Goal: Understand process/instructions: Learn how to perform a task or action

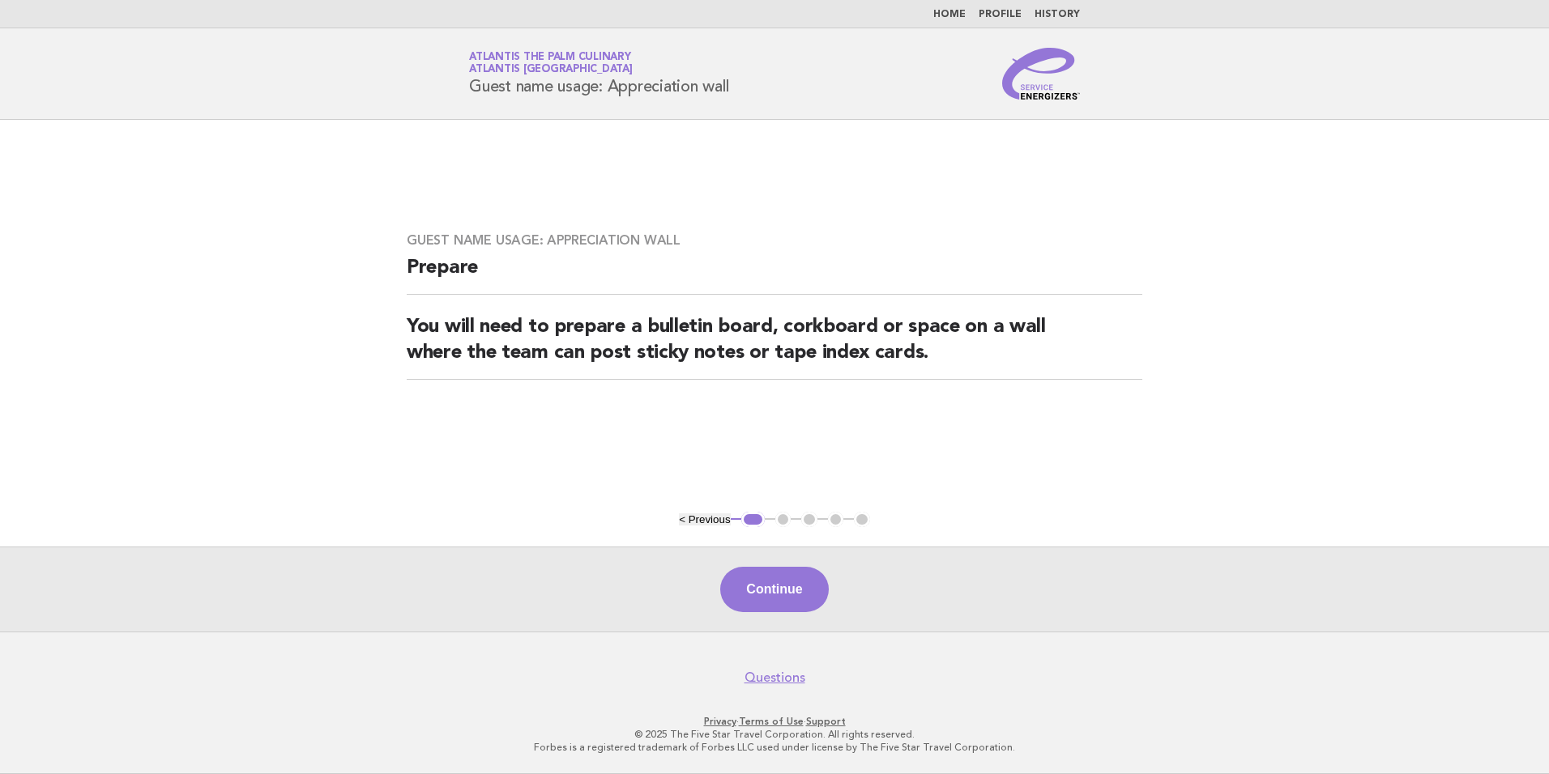
click at [974, 21] on nav "Home Profile History" at bounding box center [774, 14] width 1549 height 28
click at [965, 8] on li "Home" at bounding box center [949, 14] width 32 height 13
click at [946, 11] on link "Home" at bounding box center [949, 15] width 32 height 10
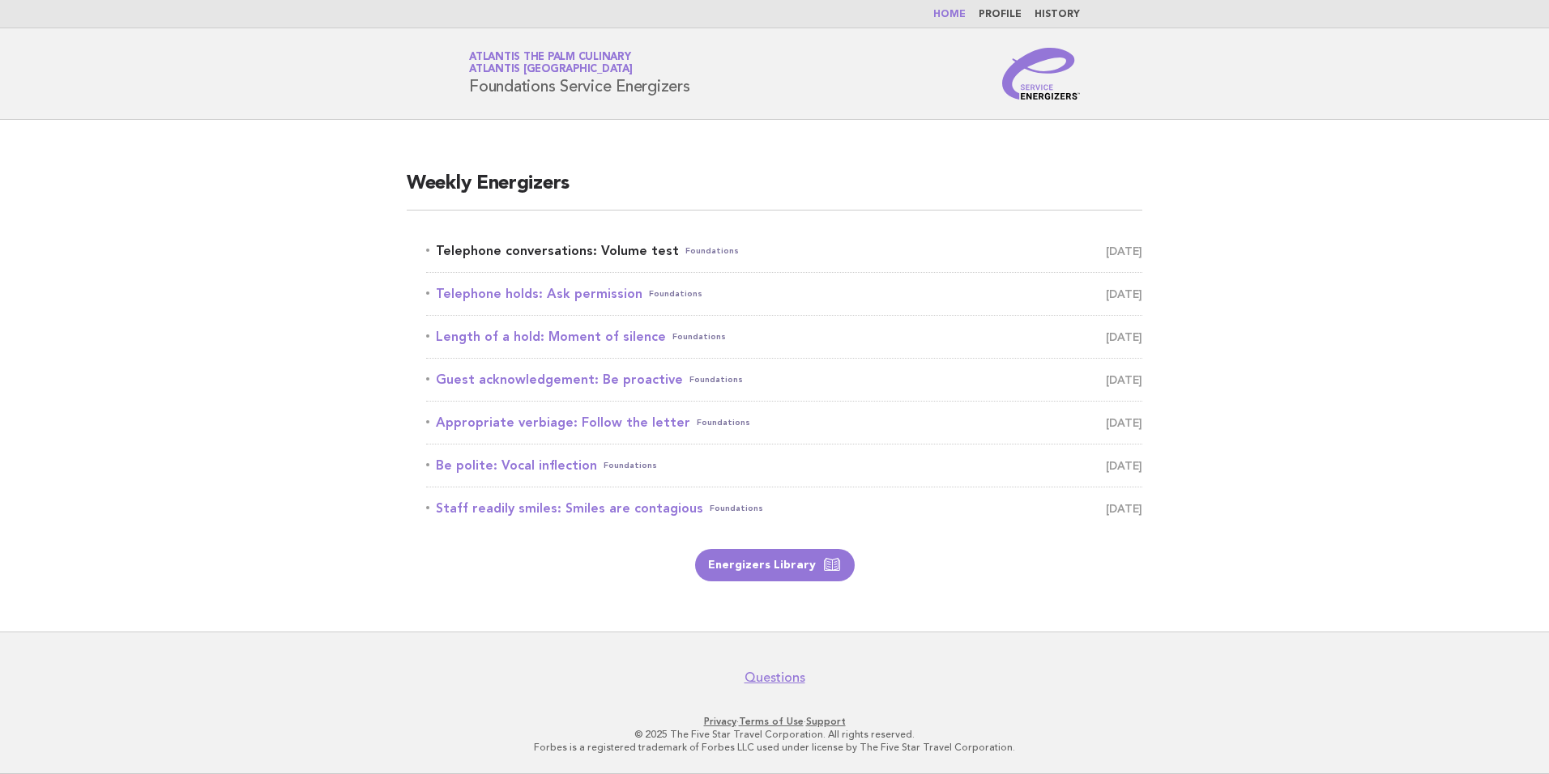
click at [519, 251] on link "Telephone conversations: Volume test Foundations August 19" at bounding box center [784, 251] width 716 height 23
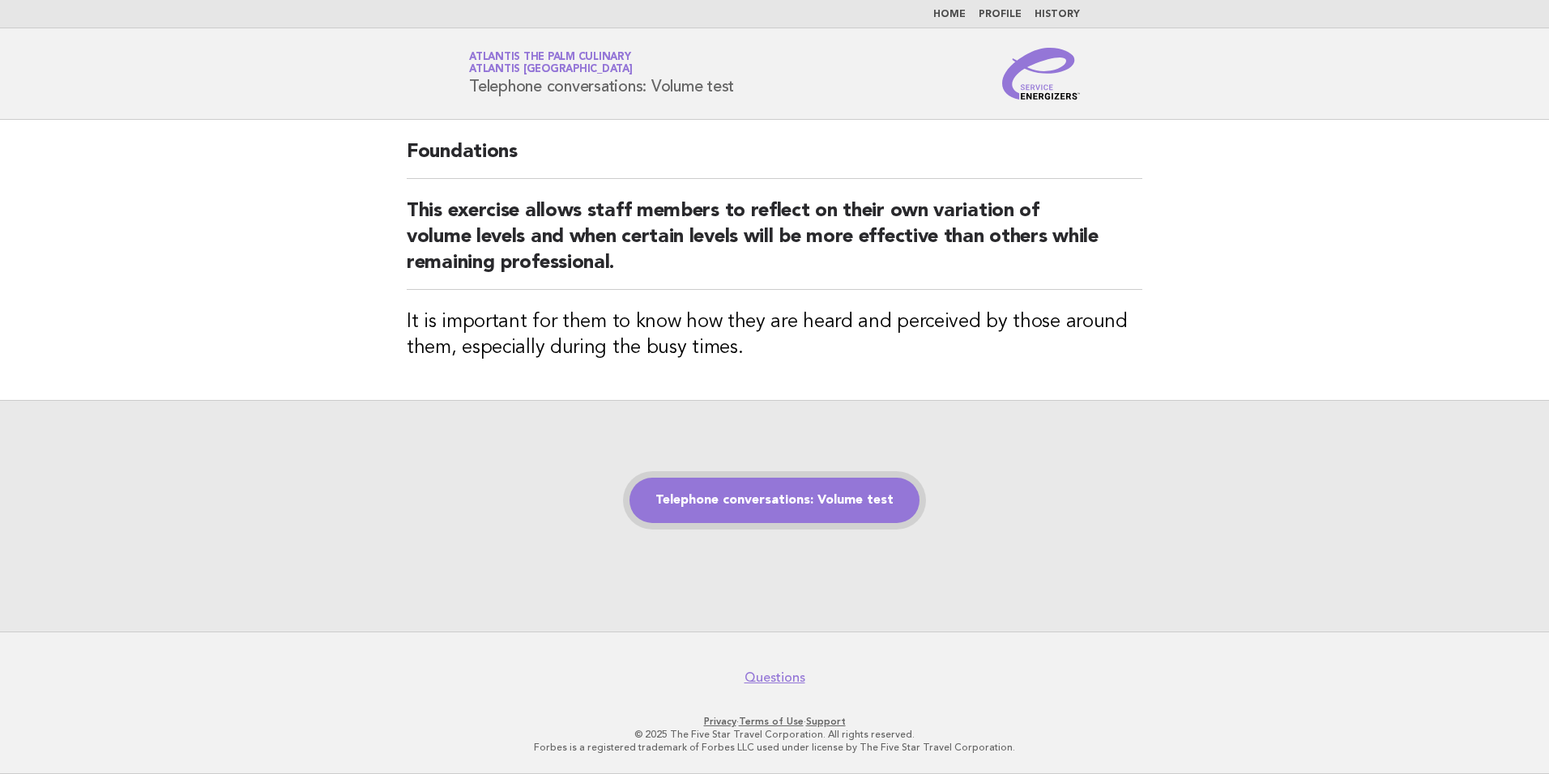
click at [822, 509] on link "Telephone conversations: Volume test" at bounding box center [774, 500] width 290 height 45
click at [812, 499] on link "Telephone conversations: Volume test" at bounding box center [774, 500] width 290 height 45
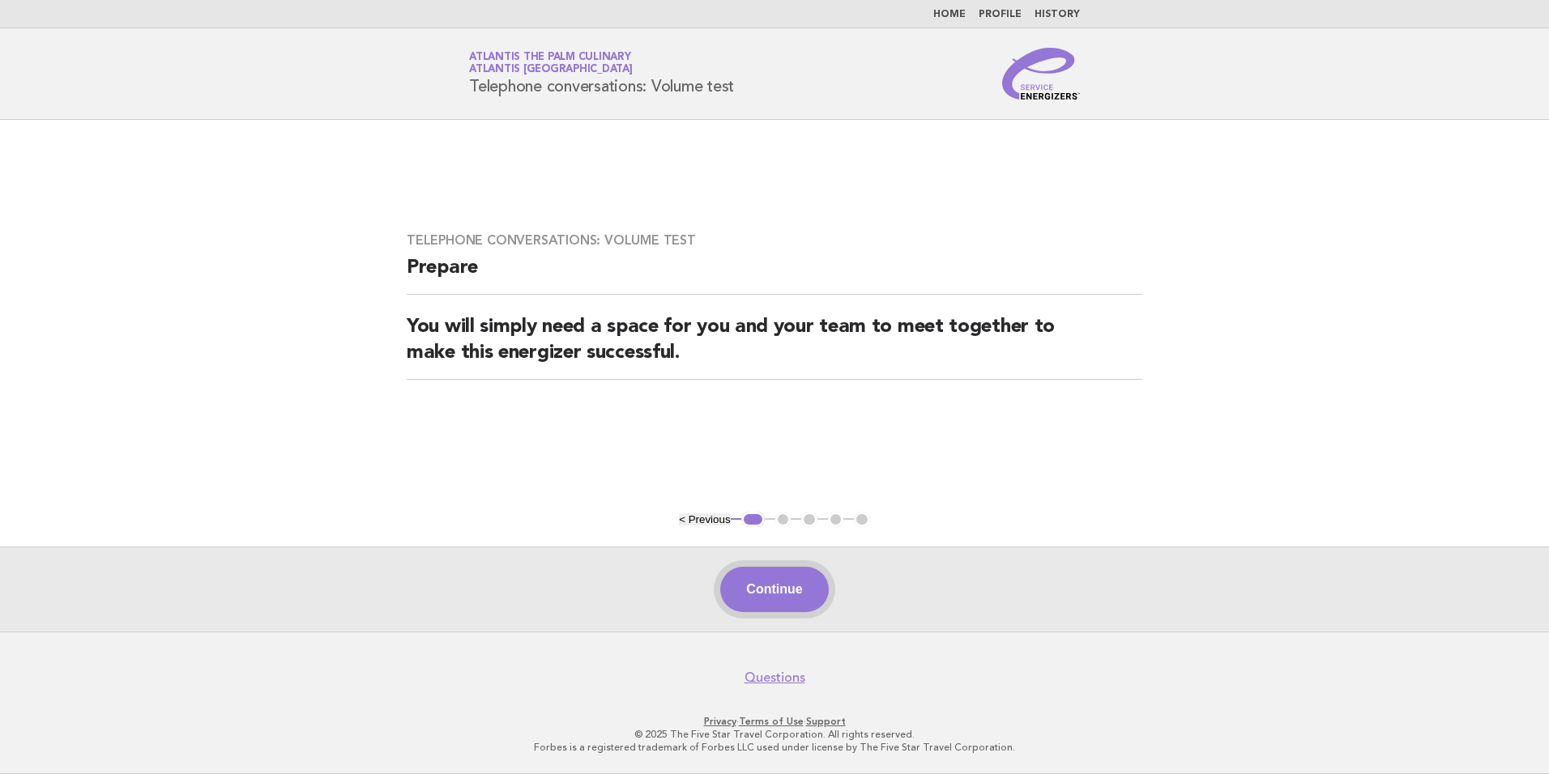
click at [775, 574] on button "Continue" at bounding box center [774, 589] width 108 height 45
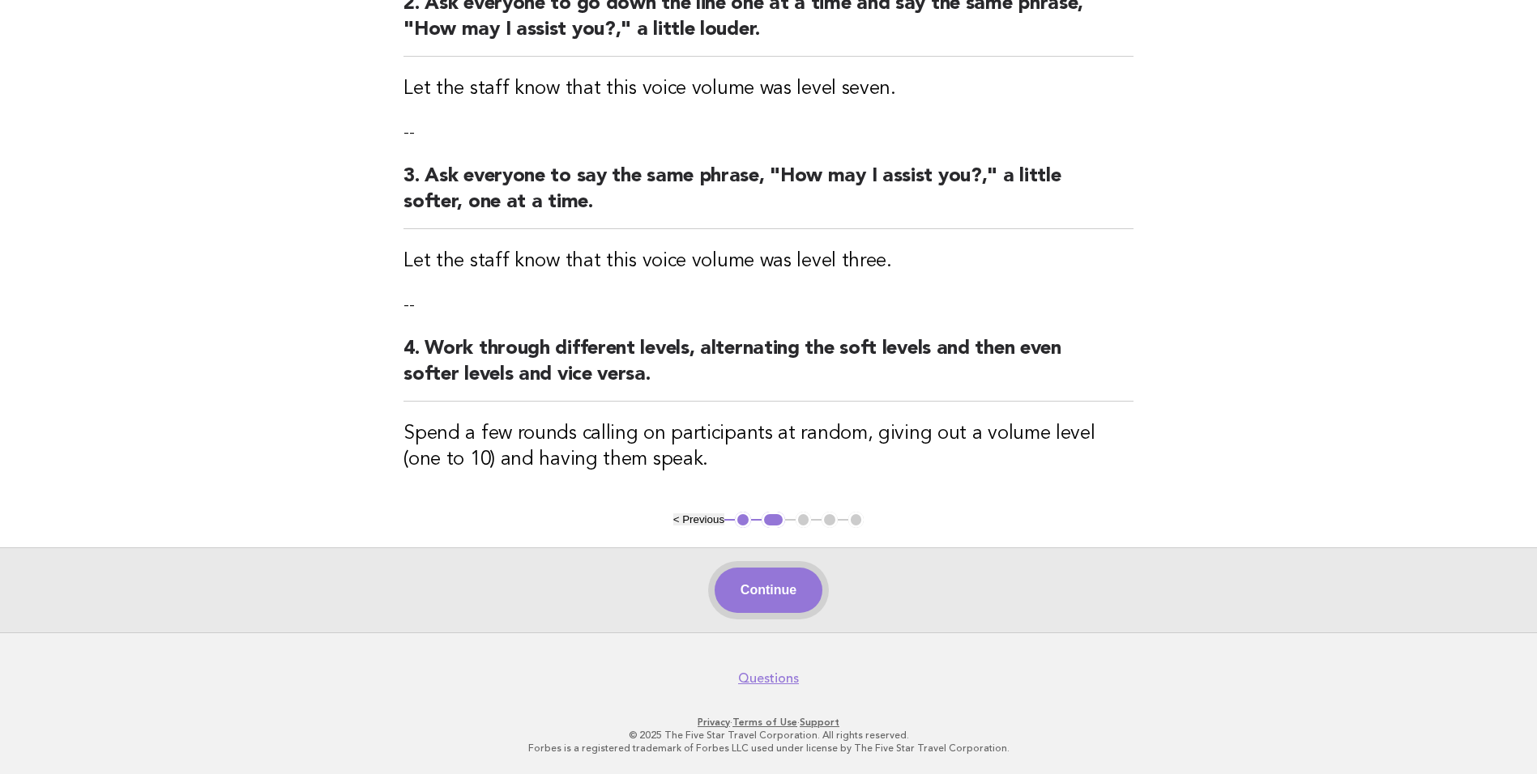
click at [756, 600] on button "Continue" at bounding box center [768, 590] width 108 height 45
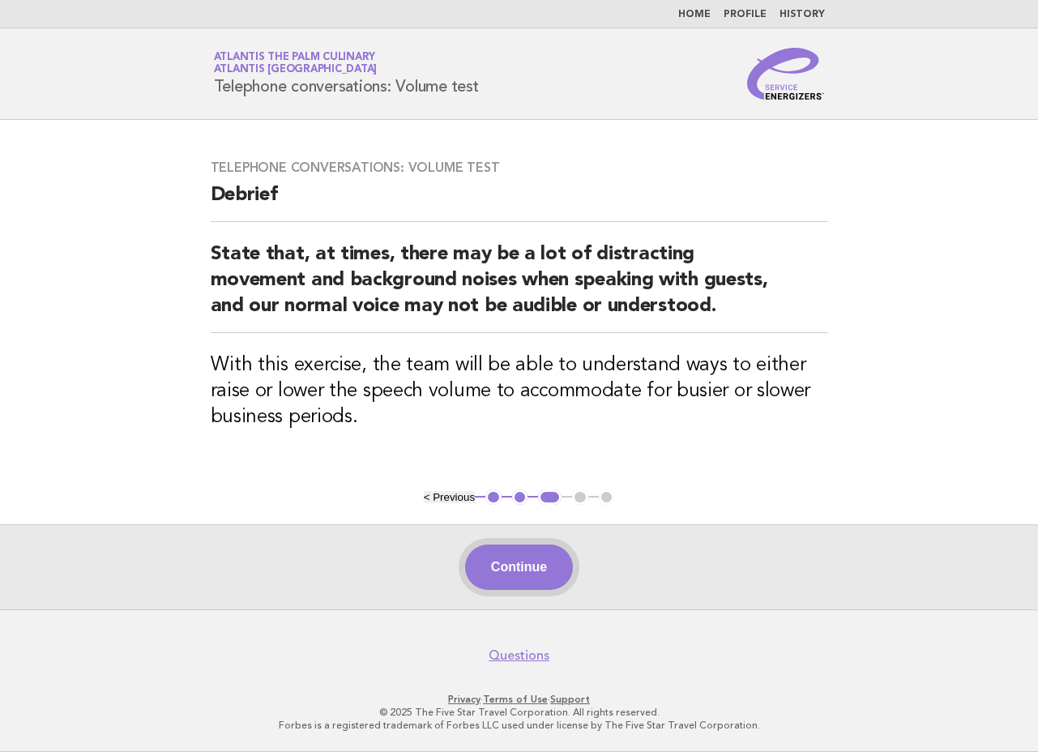
click at [548, 578] on button "Continue" at bounding box center [519, 566] width 108 height 45
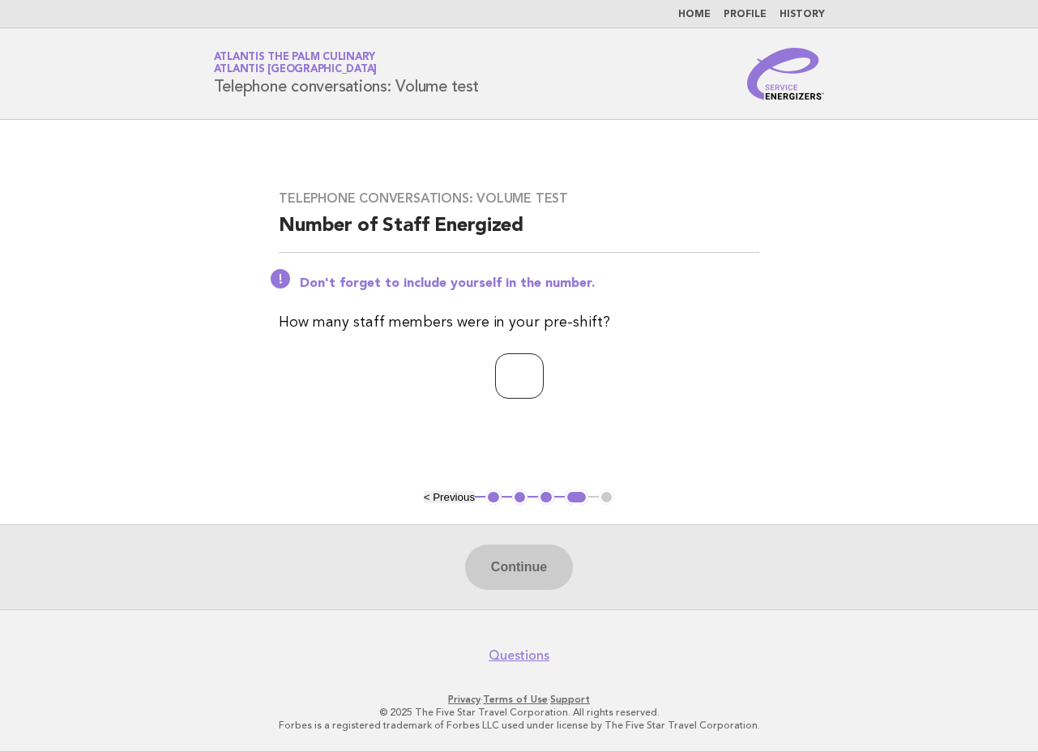
click at [504, 382] on input "number" at bounding box center [519, 375] width 49 height 45
type input "**"
click at [515, 563] on button "Continue" at bounding box center [519, 566] width 108 height 45
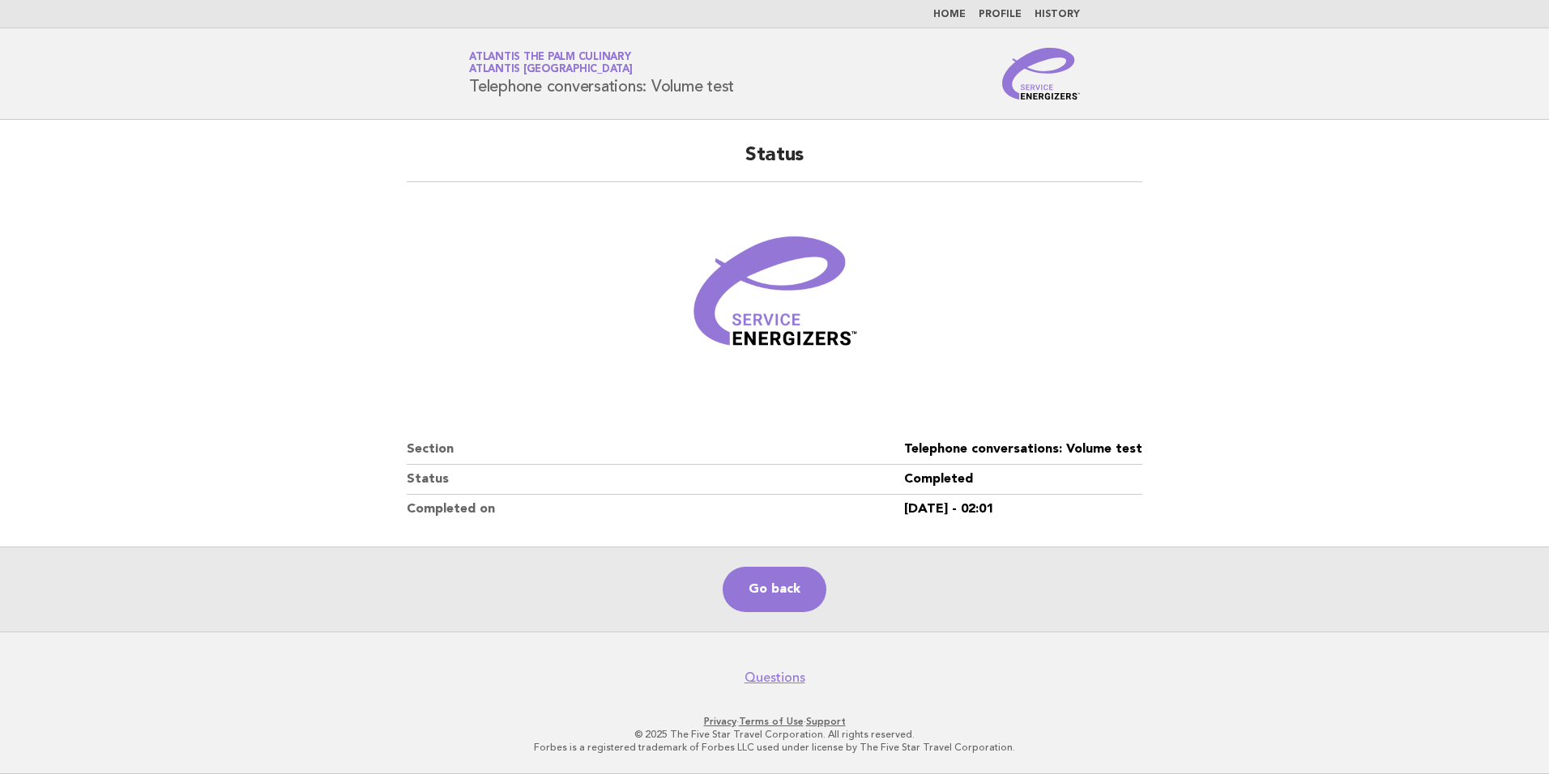
click at [959, 7] on nav "Home Profile History" at bounding box center [774, 14] width 1549 height 28
click at [959, 12] on link "Home" at bounding box center [949, 15] width 32 height 10
